Goal: Task Accomplishment & Management: Manage account settings

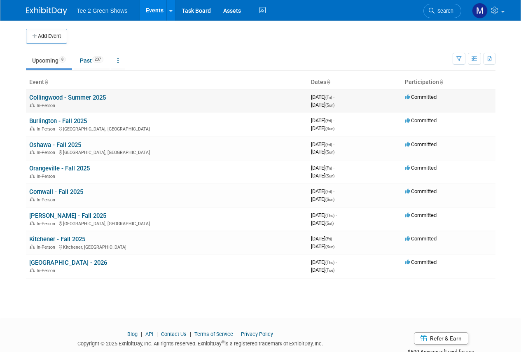
click at [102, 97] on link "Collingwood - Summer 2025" at bounding box center [67, 97] width 77 height 7
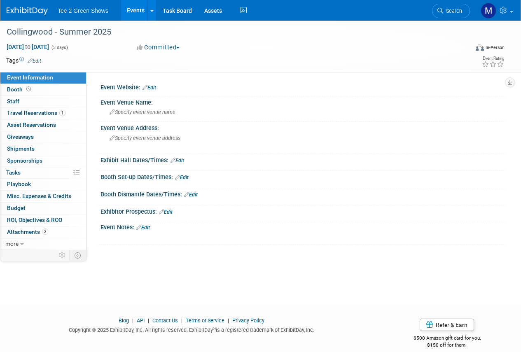
click at [156, 198] on div "Save Changes Cancel" at bounding box center [302, 200] width 404 height 5
click at [127, 102] on div "Event Venue Name:" at bounding box center [302, 101] width 404 height 10
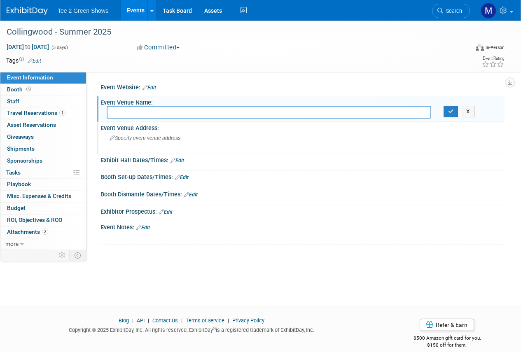
click at [229, 147] on div "Specify event venue address" at bounding box center [185, 141] width 156 height 19
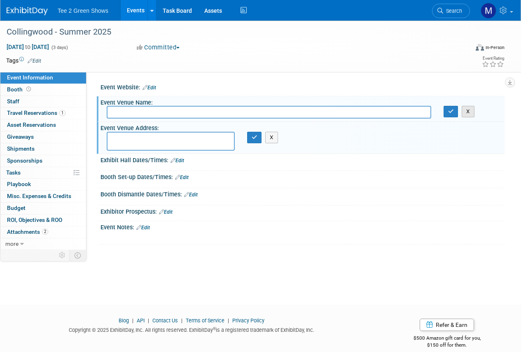
click at [466, 115] on button "X" at bounding box center [468, 112] width 13 height 12
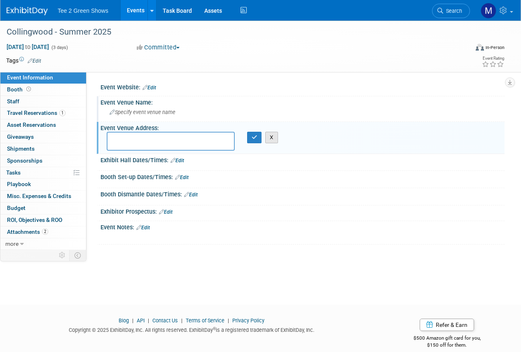
click at [268, 138] on button "X" at bounding box center [271, 138] width 13 height 12
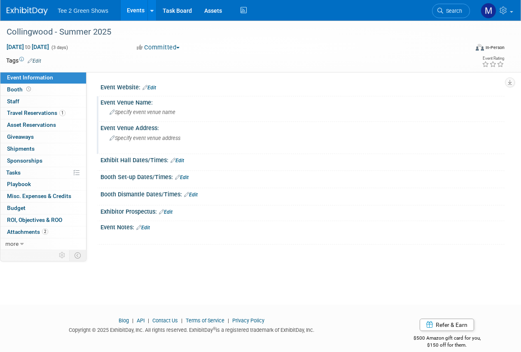
drag, startPoint x: 135, startPoint y: 11, endPoint x: 131, endPoint y: 10, distance: 4.5
click at [134, 10] on link "Events" at bounding box center [136, 10] width 30 height 21
